Goal: Transaction & Acquisition: Purchase product/service

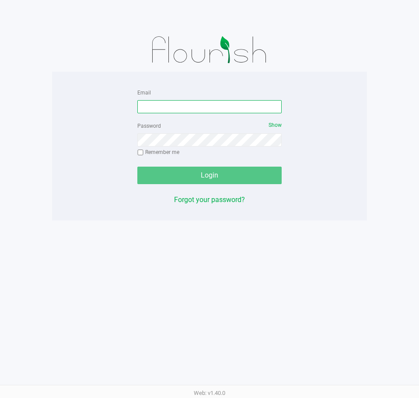
click at [155, 107] on input "Email" at bounding box center [209, 106] width 144 height 13
type input "[EMAIL_ADDRESS][DOMAIN_NAME]"
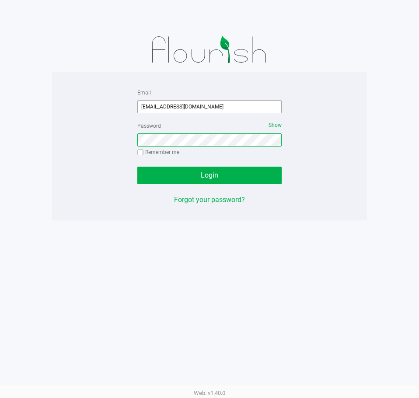
click at [137, 167] on button "Login" at bounding box center [209, 175] width 144 height 17
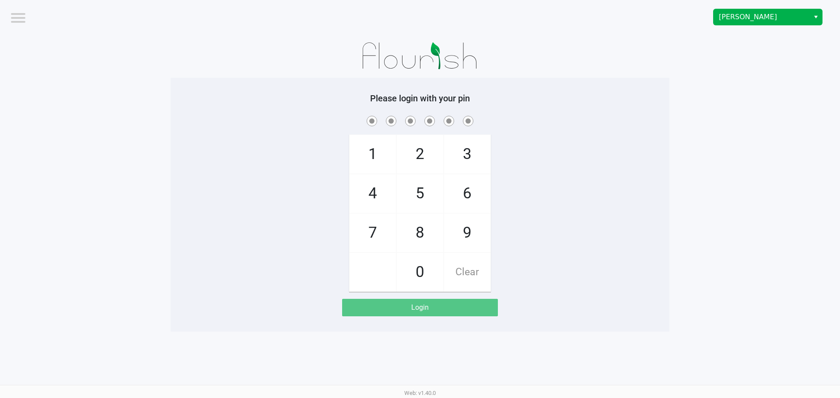
click at [418, 192] on span "5" at bounding box center [420, 193] width 46 height 38
checkbox input "true"
click at [418, 202] on span "5" at bounding box center [420, 193] width 46 height 38
checkbox input "true"
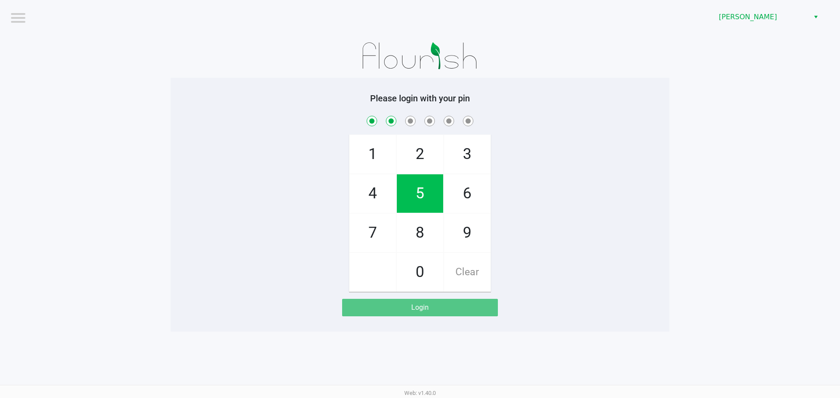
click at [416, 162] on span "2" at bounding box center [420, 154] width 46 height 38
checkbox input "true"
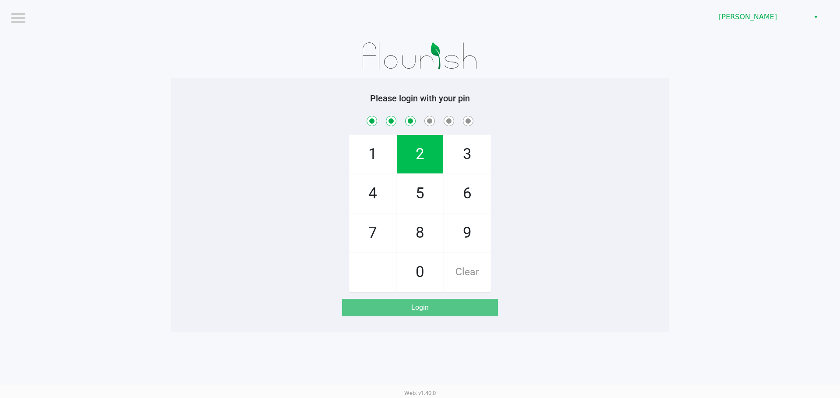
click at [367, 153] on span "1" at bounding box center [372, 154] width 46 height 38
checkbox input "true"
click at [418, 241] on span "9" at bounding box center [467, 233] width 46 height 38
checkbox input "true"
click at [413, 156] on span "2" at bounding box center [420, 154] width 46 height 38
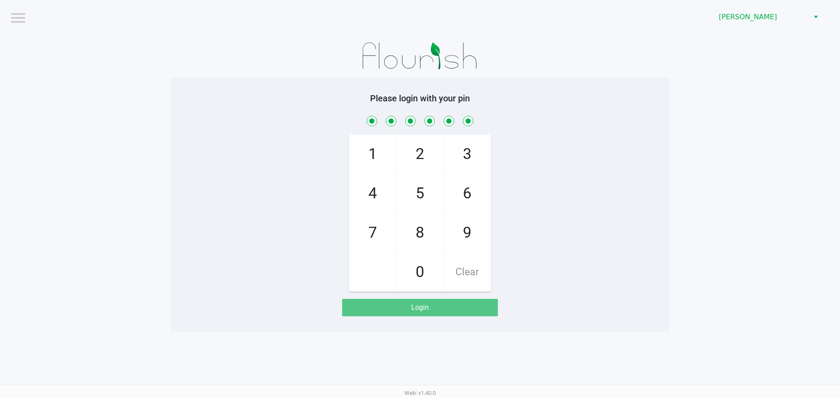
checkbox input "true"
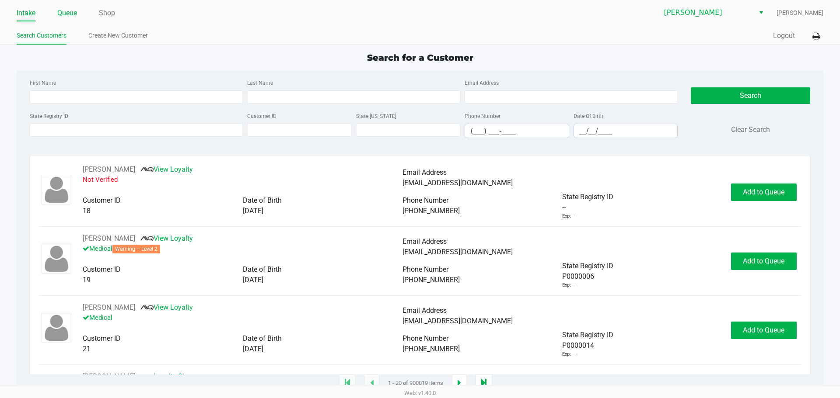
click at [69, 12] on link "Queue" at bounding box center [67, 13] width 20 height 12
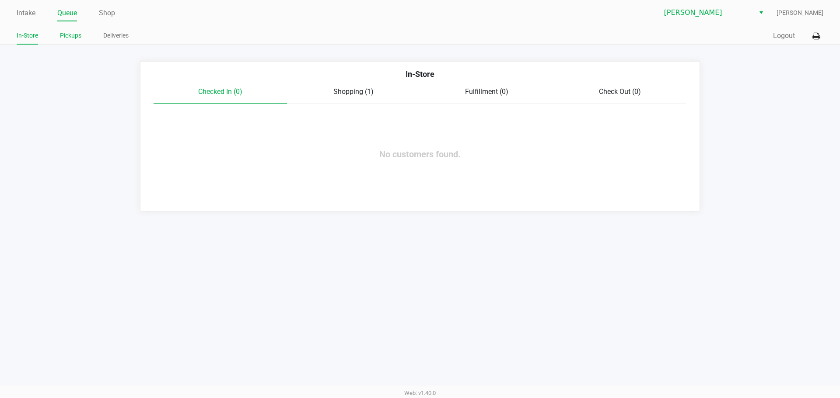
click at [70, 37] on link "Pickups" at bounding box center [70, 35] width 21 height 11
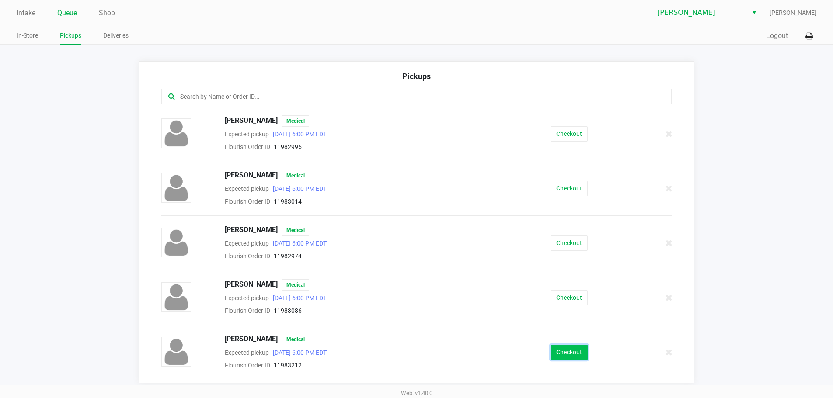
click at [418, 352] on button "Checkout" at bounding box center [568, 352] width 37 height 15
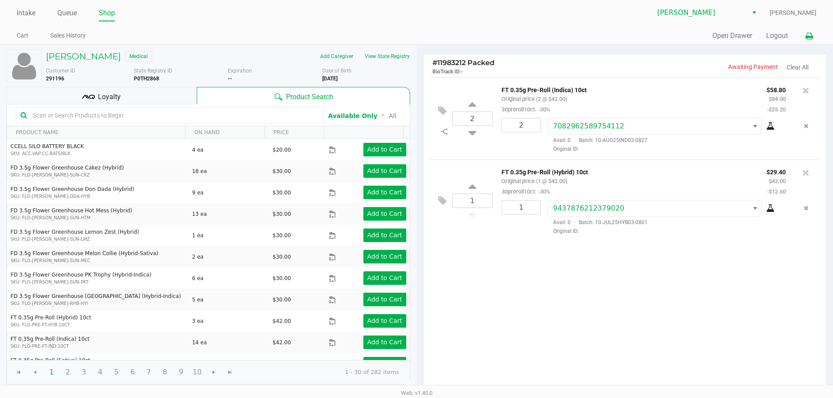
click at [418, 36] on icon at bounding box center [808, 36] width 7 height 6
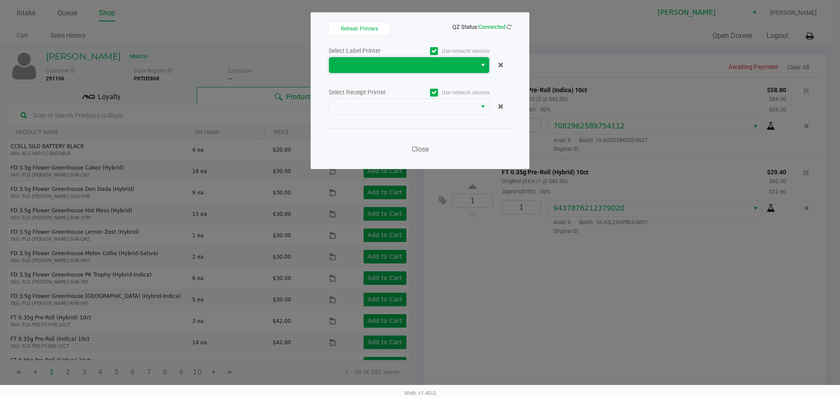
click at [373, 65] on span at bounding box center [402, 65] width 137 height 10
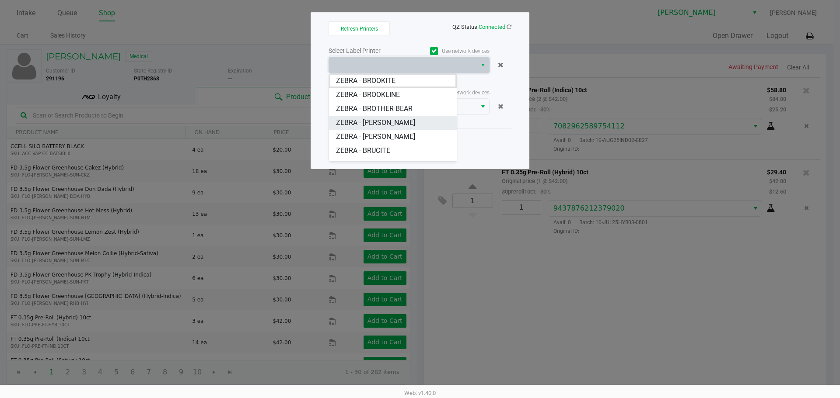
click at [383, 119] on span "ZEBRA - [PERSON_NAME]" at bounding box center [375, 123] width 79 height 10
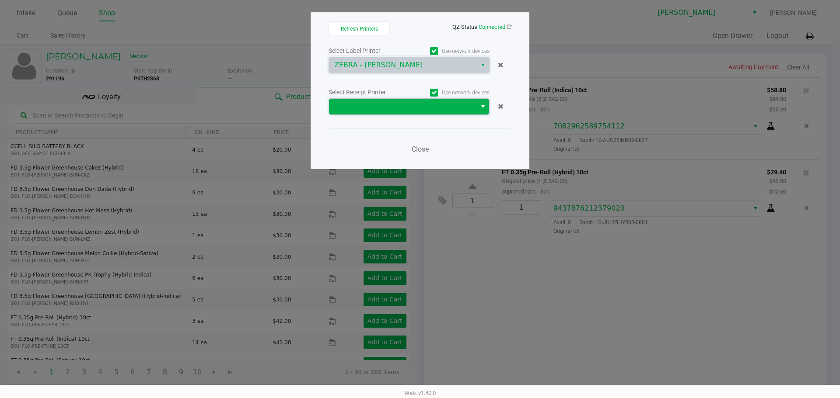
click at [401, 105] on span at bounding box center [402, 106] width 137 height 10
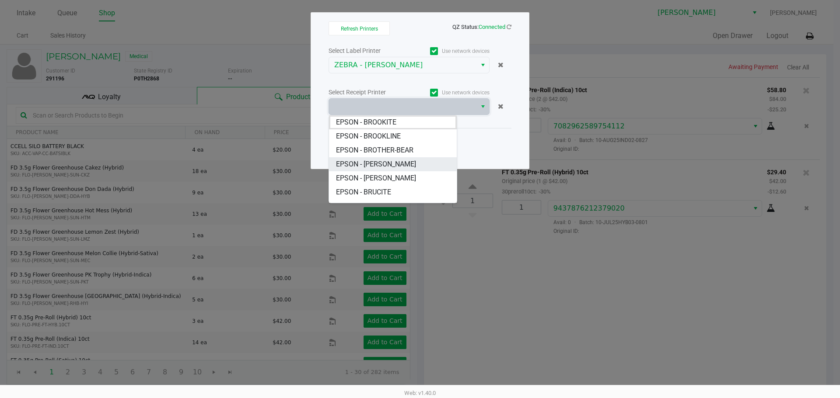
click at [400, 163] on span "EPSON - [PERSON_NAME]" at bounding box center [376, 164] width 80 height 10
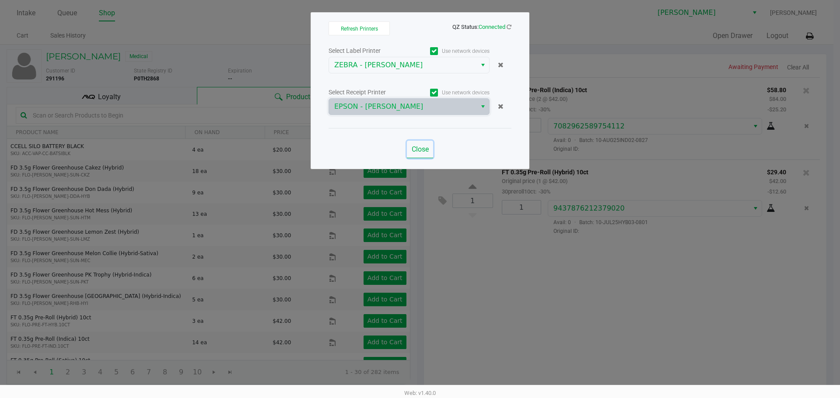
click at [418, 147] on span "Close" at bounding box center [419, 149] width 17 height 8
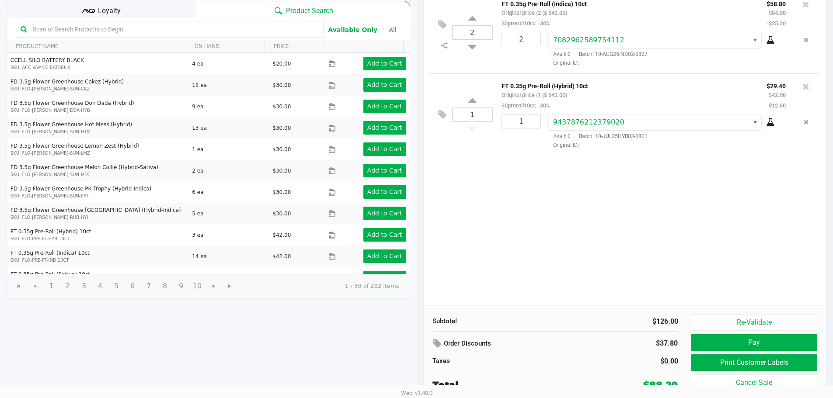
scroll to position [90, 0]
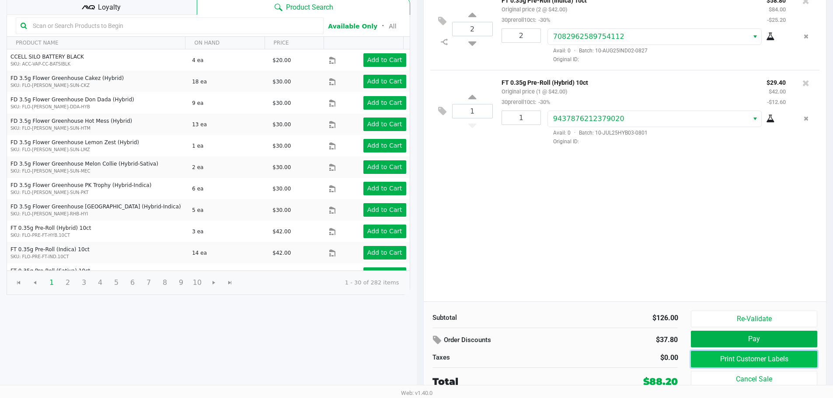
click at [418, 358] on button "Print Customer Labels" at bounding box center [754, 359] width 126 height 17
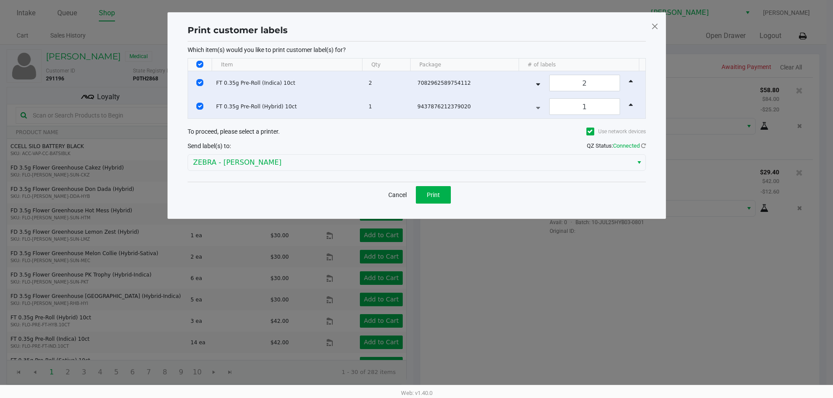
scroll to position [0, 0]
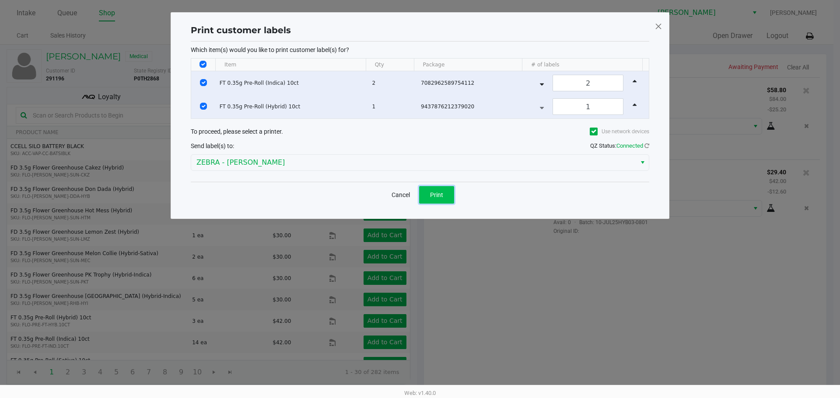
click at [418, 192] on span "Print" at bounding box center [436, 195] width 13 height 7
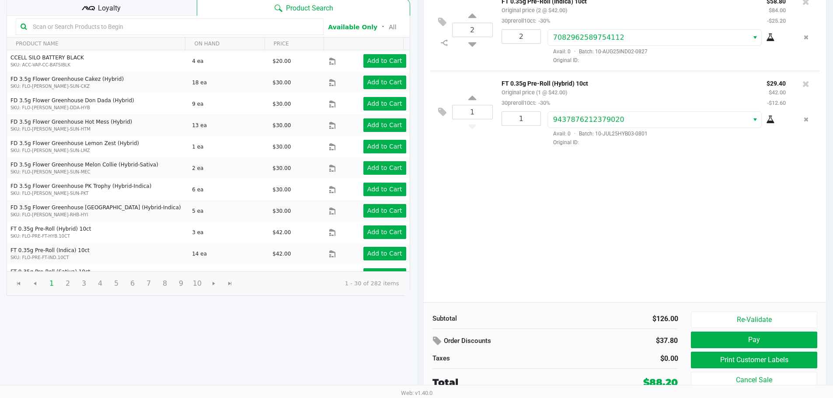
scroll to position [90, 0]
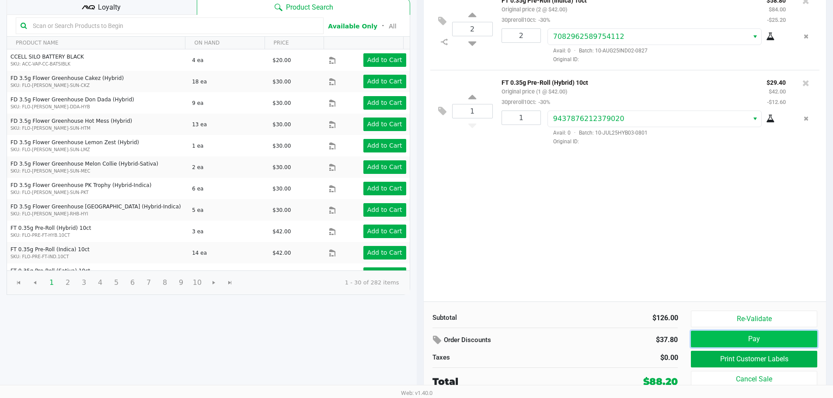
click at [418, 336] on button "Pay" at bounding box center [754, 339] width 126 height 17
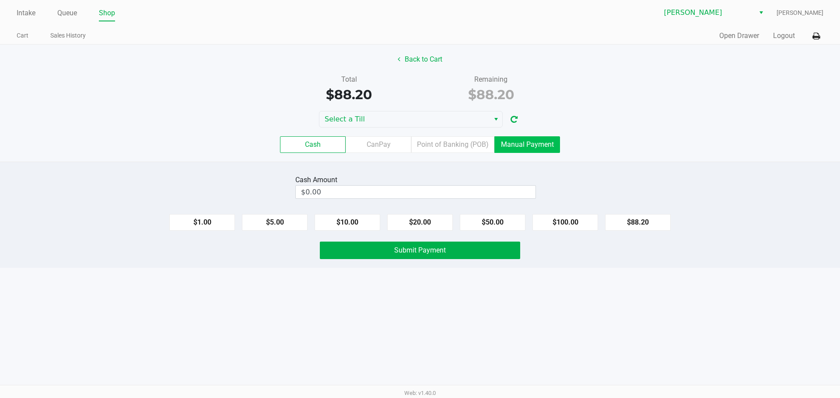
click at [418, 148] on label "Manual Payment" at bounding box center [527, 144] width 66 height 17
click at [0, 0] on 8 "Manual Payment" at bounding box center [0, 0] width 0 height 0
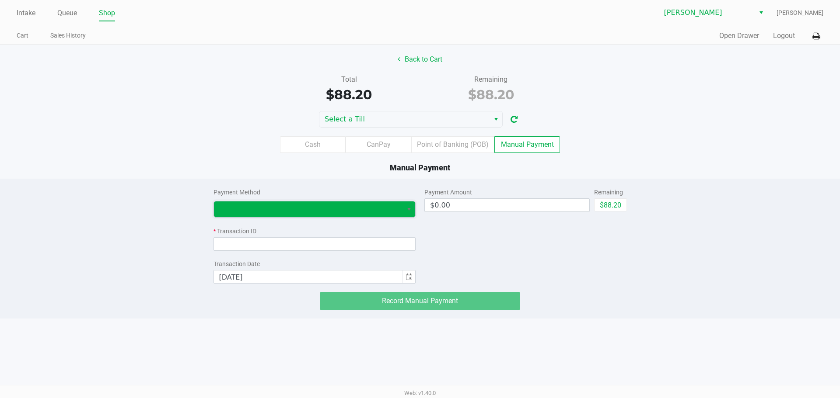
click at [277, 213] on span at bounding box center [308, 209] width 178 height 10
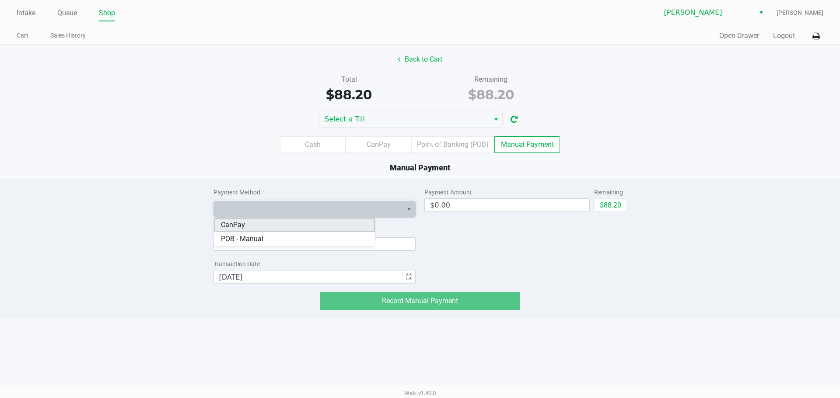
click at [251, 224] on li "CanPay" at bounding box center [294, 225] width 161 height 14
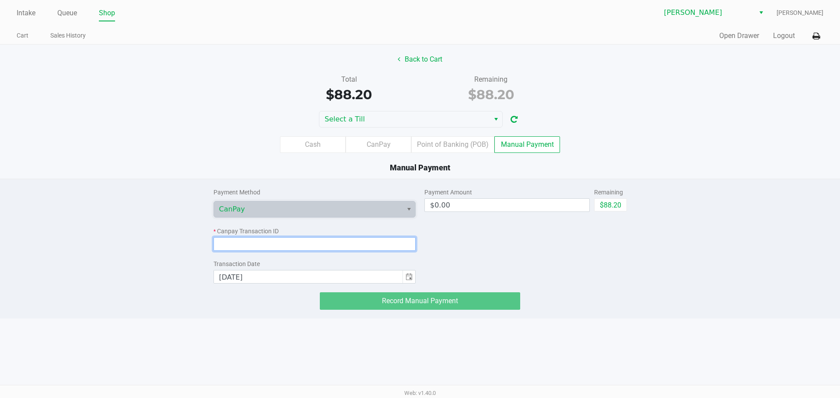
click at [251, 244] on input at bounding box center [314, 244] width 202 height 14
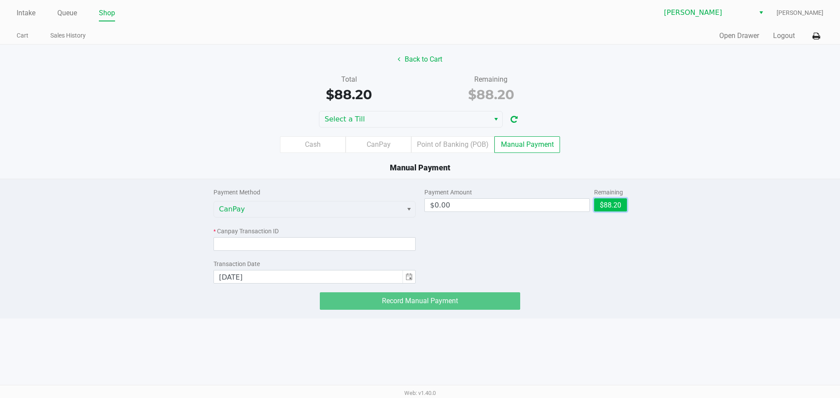
drag, startPoint x: 610, startPoint y: 205, endPoint x: 355, endPoint y: 245, distance: 258.0
click at [418, 206] on button "$88.20" at bounding box center [610, 205] width 33 height 13
type input "$88.20"
click at [310, 246] on input at bounding box center [314, 244] width 202 height 14
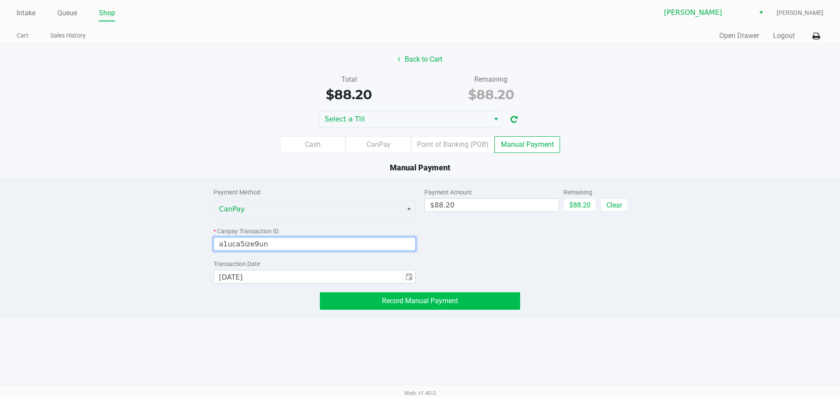
type input "a1uca5ize9un"
click at [411, 302] on span "Record Manual Payment" at bounding box center [420, 301] width 76 height 8
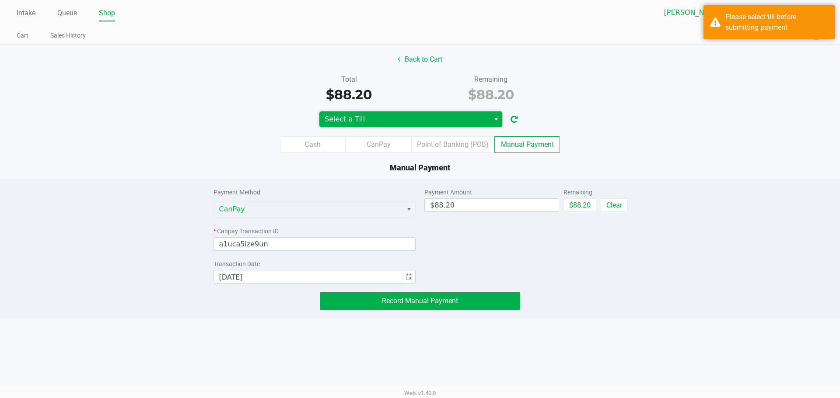
click at [418, 118] on span "Select a Till" at bounding box center [404, 119] width 160 height 10
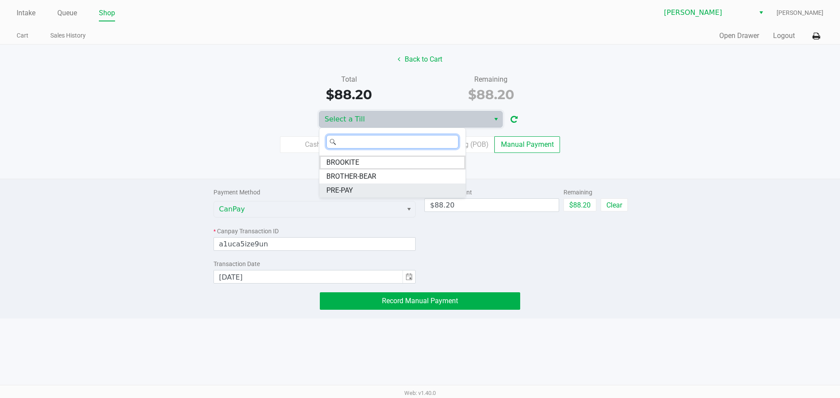
click at [357, 192] on li "PRE-PAY" at bounding box center [392, 191] width 146 height 14
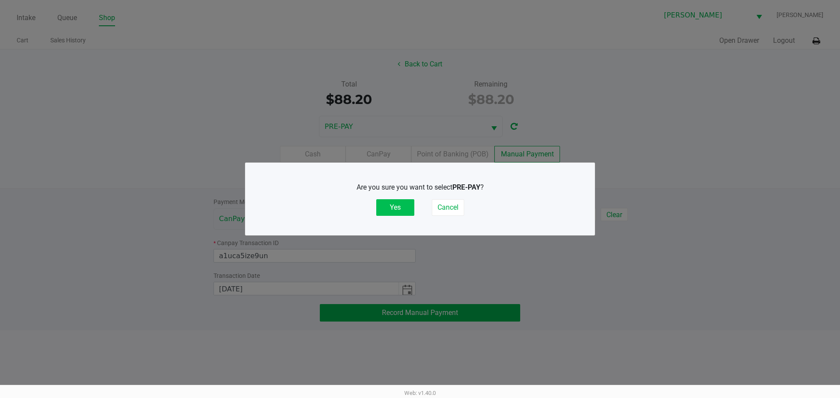
click at [394, 204] on button "Yes" at bounding box center [395, 207] width 38 height 17
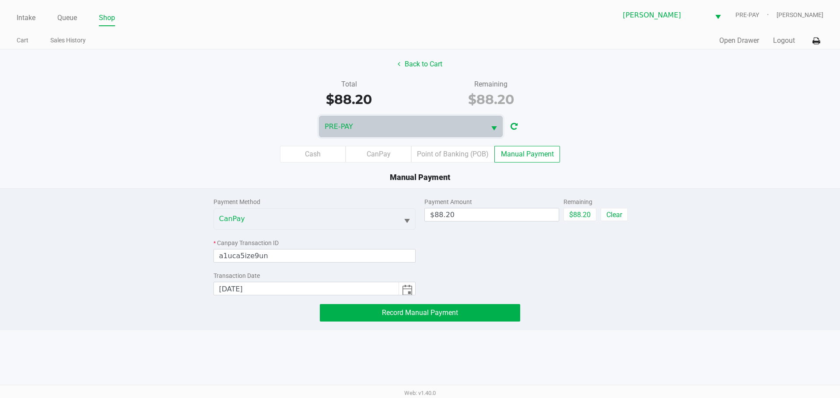
click at [188, 105] on div "Total $88.20 Remaining $88.20" at bounding box center [419, 94] width 853 height 30
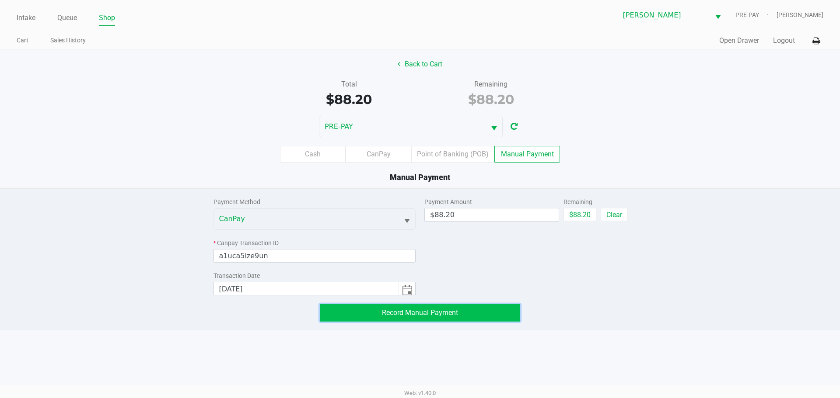
click at [418, 313] on span "Record Manual Payment" at bounding box center [420, 313] width 76 height 8
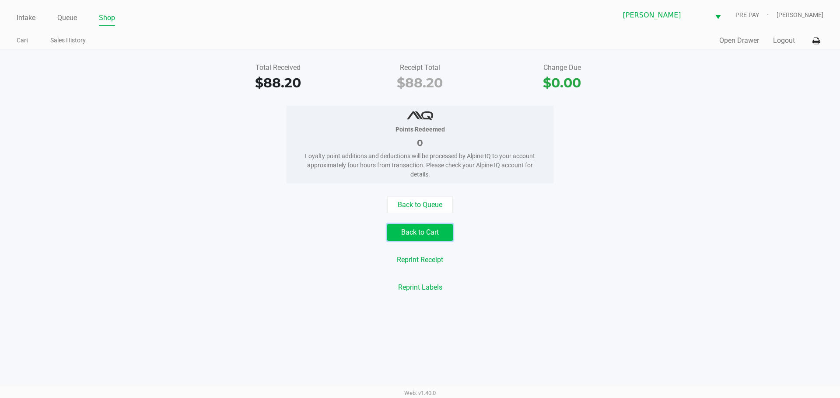
click at [418, 235] on button "Back to Cart" at bounding box center [420, 232] width 66 height 17
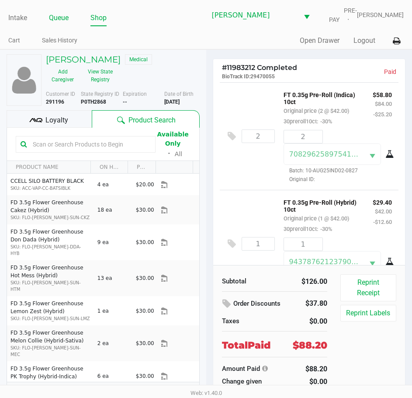
click at [64, 18] on link "Queue" at bounding box center [59, 18] width 20 height 12
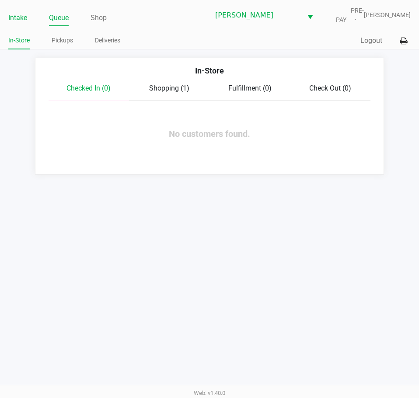
click at [19, 21] on link "Intake" at bounding box center [17, 18] width 19 height 12
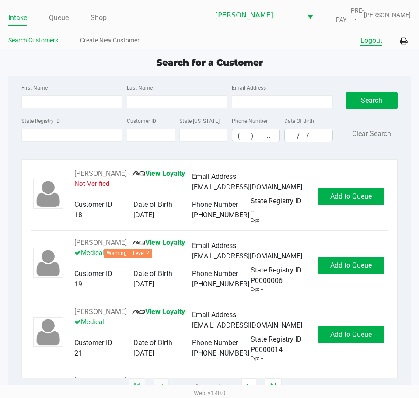
click at [378, 38] on button "Logout" at bounding box center [371, 40] width 22 height 10
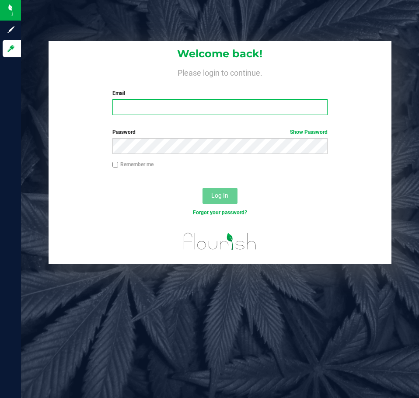
click at [230, 106] on input "Email" at bounding box center [219, 107] width 215 height 16
type input "samadio@liveparallel.com"
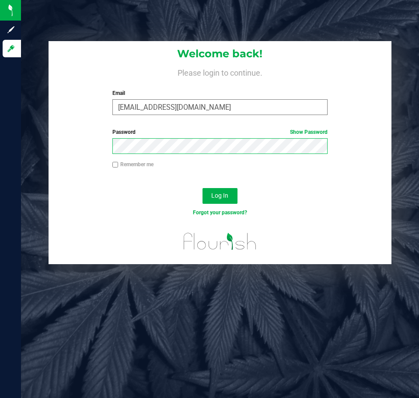
click at [202, 188] on button "Log In" at bounding box center [219, 196] width 35 height 16
